Goal: Complete application form

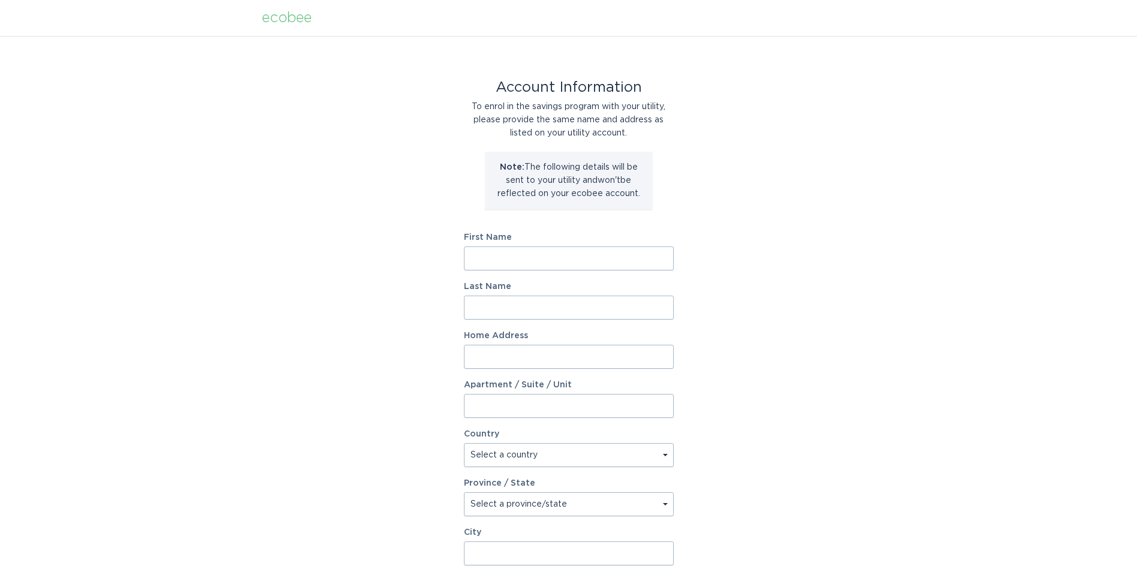
click at [492, 256] on input "First Name" at bounding box center [569, 258] width 210 height 24
type input "[PERSON_NAME]"
type input "1675 [GEOGRAPHIC_DATA]."
select select "CA"
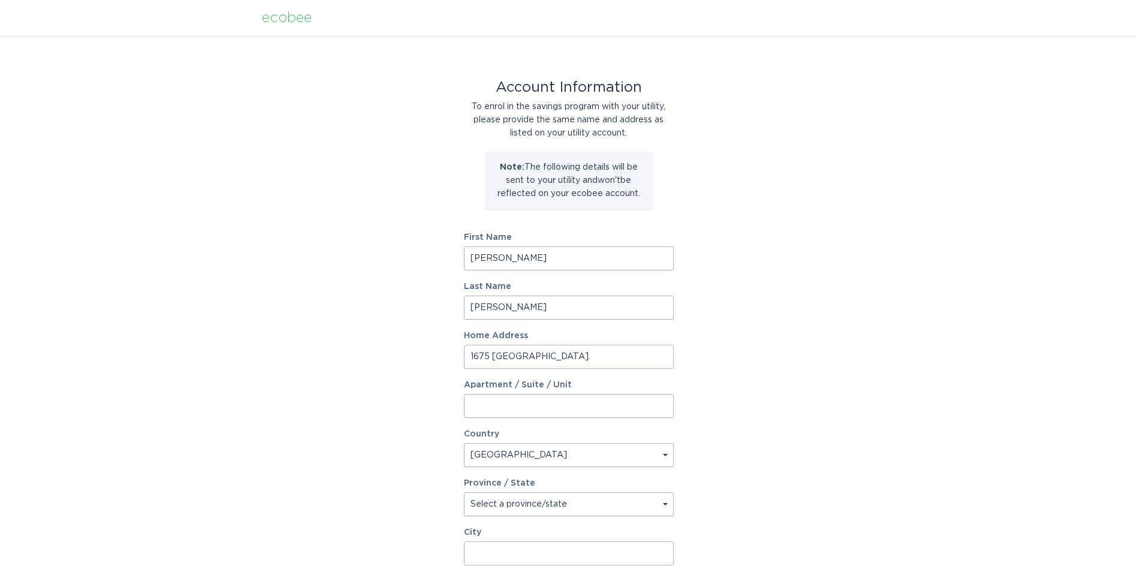
type input "[GEOGRAPHIC_DATA]"
type input "N8W 4W8"
select select "ON"
drag, startPoint x: 493, startPoint y: 260, endPoint x: 548, endPoint y: 257, distance: 55.2
click at [548, 257] on input "[PERSON_NAME]" at bounding box center [569, 258] width 210 height 24
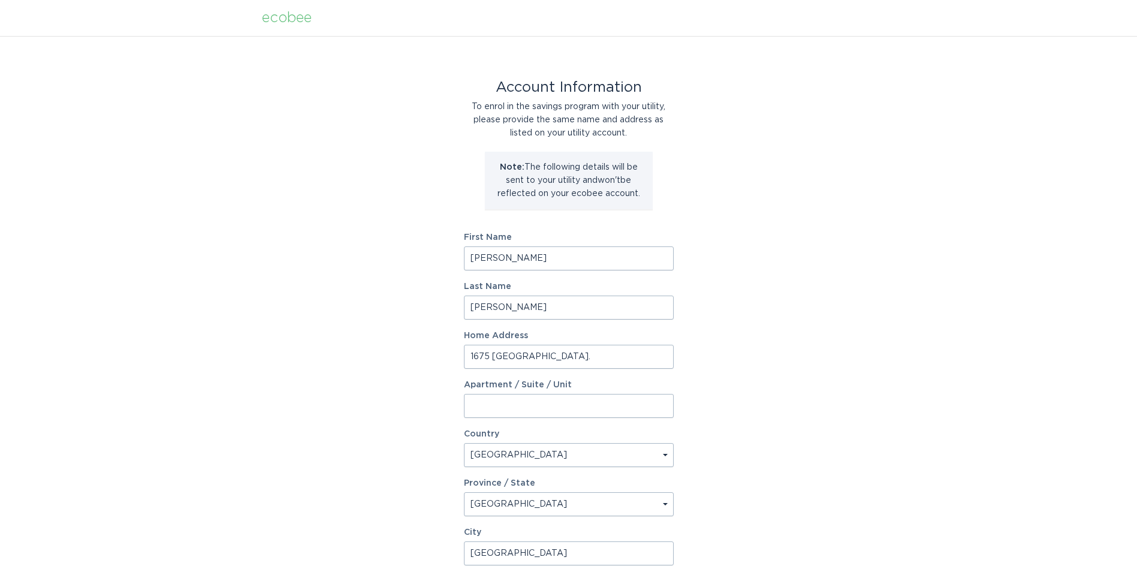
type input "[PERSON_NAME]"
click at [843, 241] on div "Account Information To enrol in the savings program with your utility, please p…" at bounding box center [568, 367] width 1137 height 662
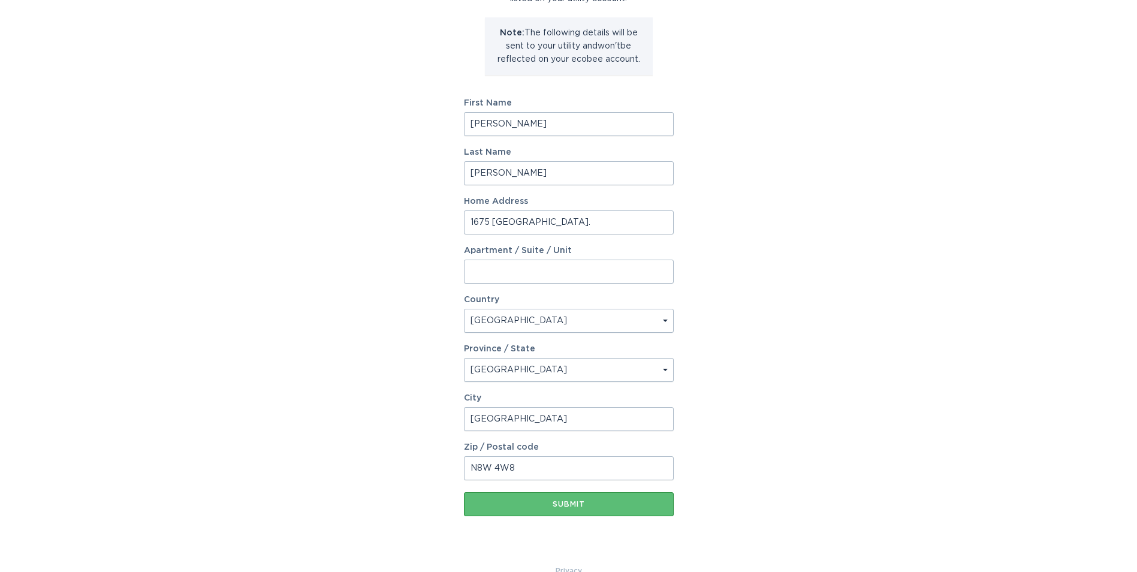
scroll to position [158, 0]
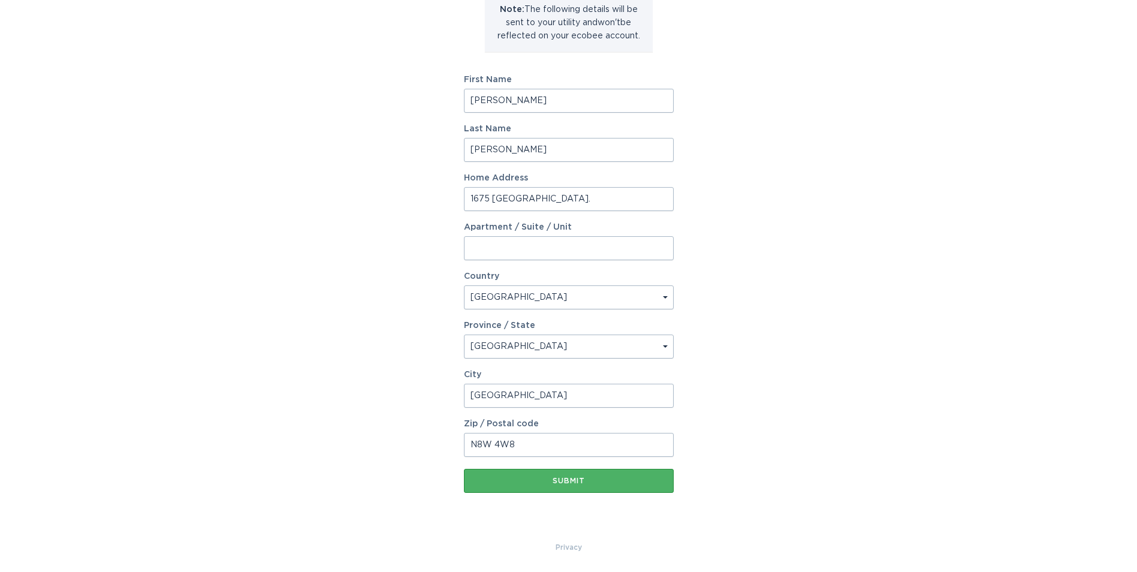
click at [535, 478] on div "Submit" at bounding box center [569, 480] width 198 height 7
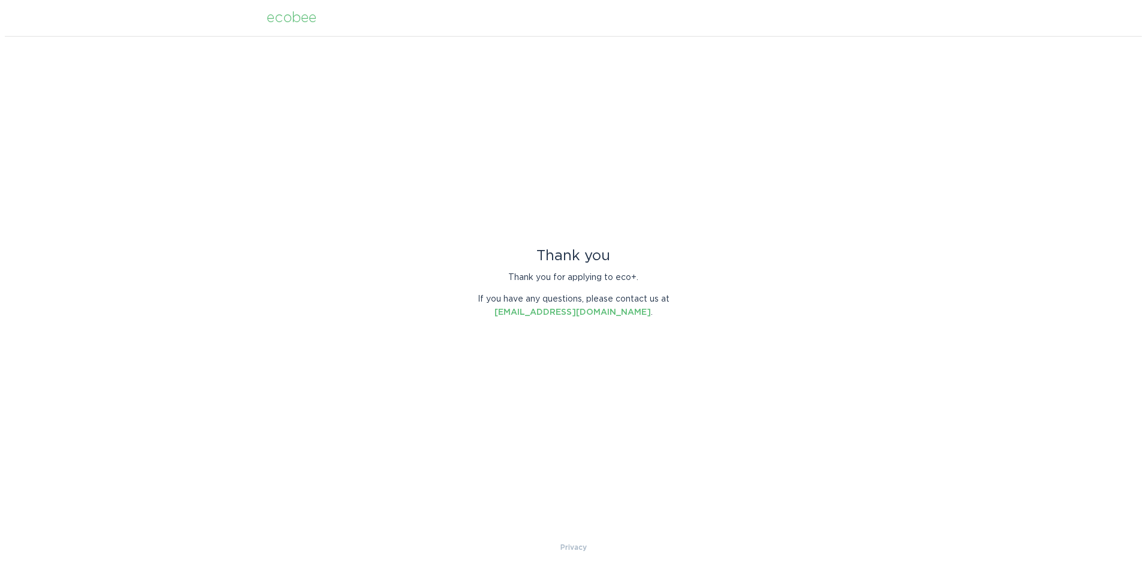
scroll to position [0, 0]
click at [554, 312] on link "[EMAIL_ADDRESS][DOMAIN_NAME]" at bounding box center [572, 312] width 156 height 8
